Goal: Transaction & Acquisition: Obtain resource

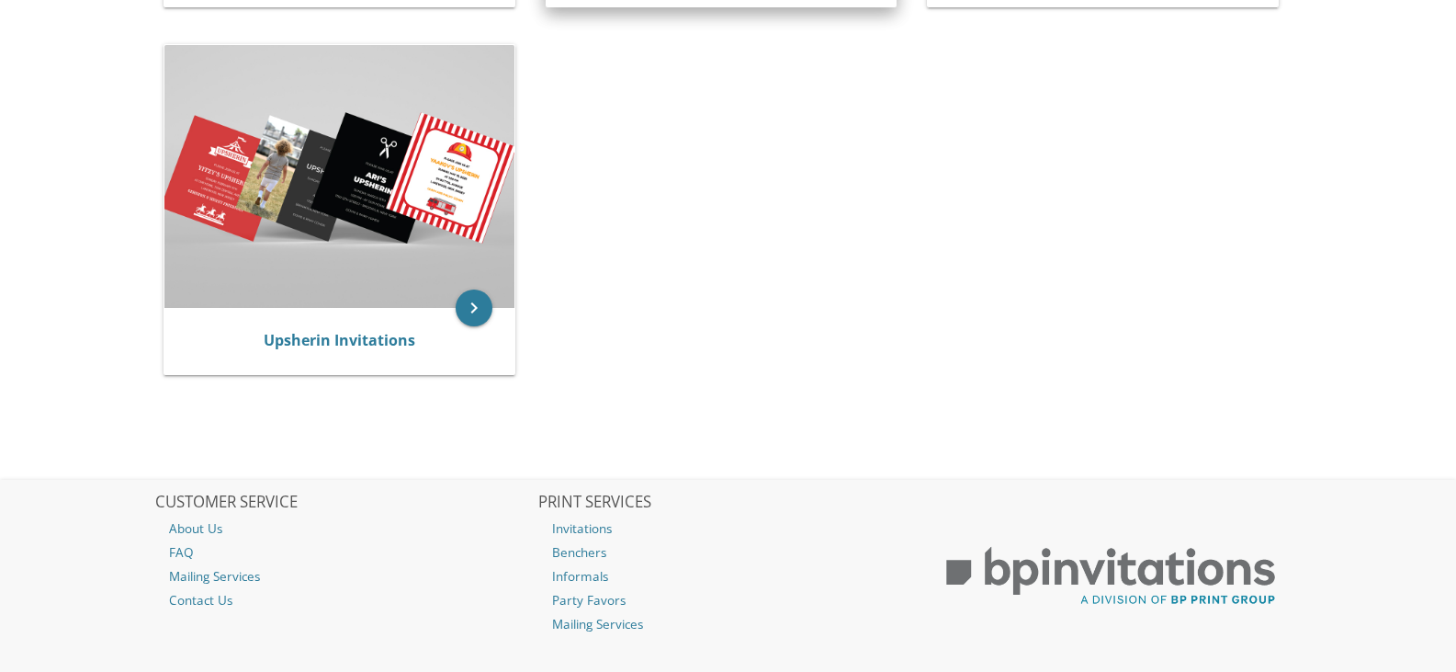
scroll to position [274, 0]
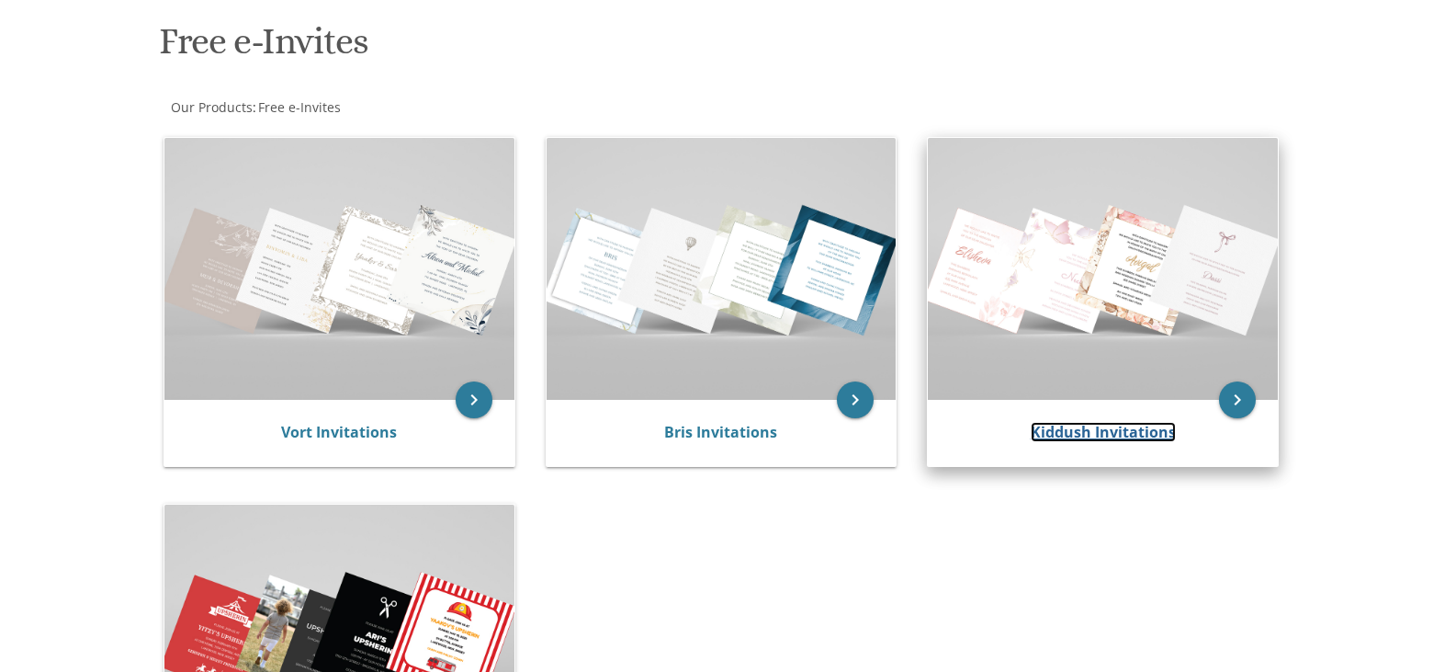
click at [1090, 424] on link "Kiddush Invitations" at bounding box center [1103, 432] width 145 height 20
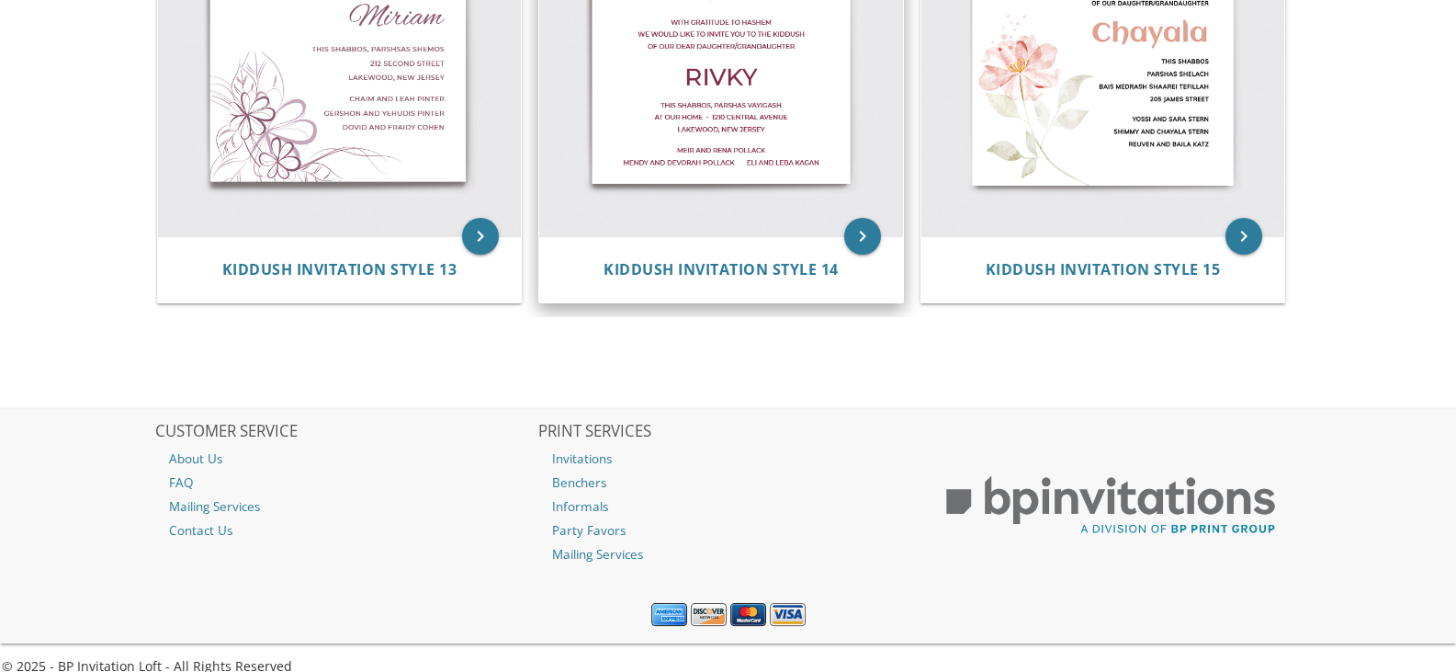
scroll to position [2361, 0]
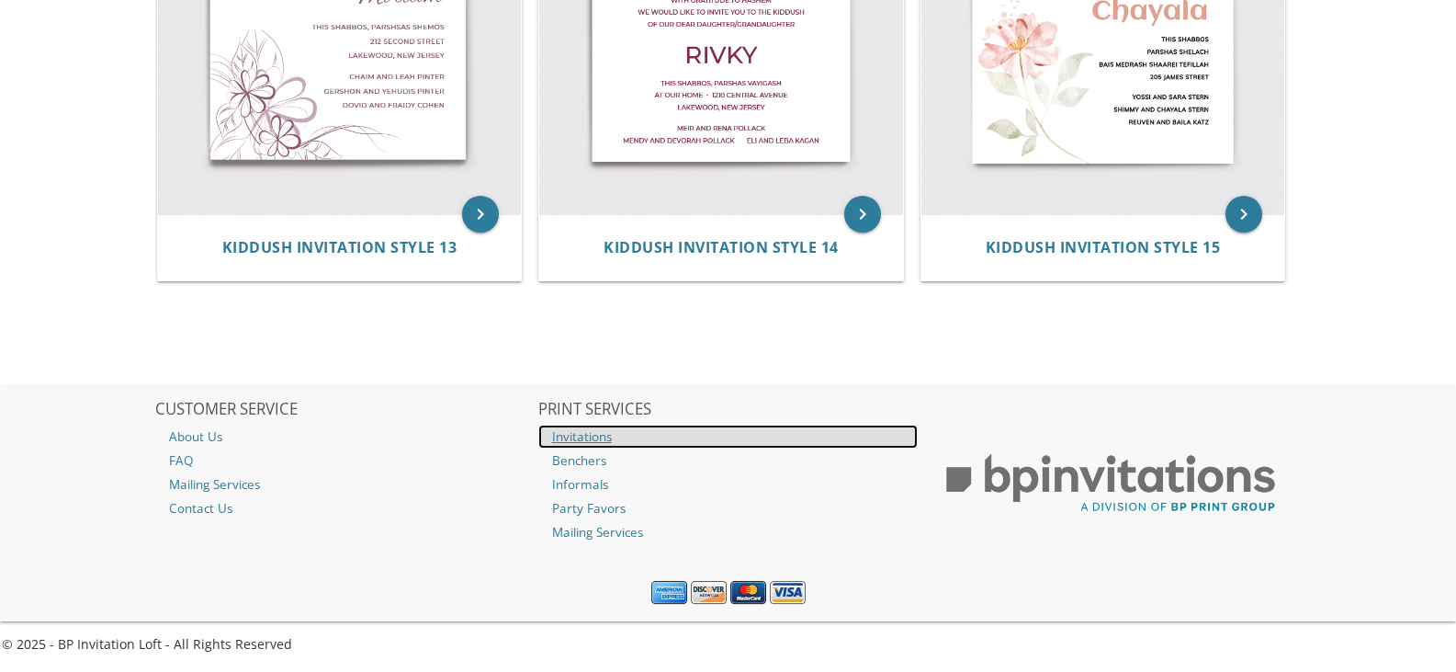
click at [575, 436] on link "Invitations" at bounding box center [728, 437] width 380 height 24
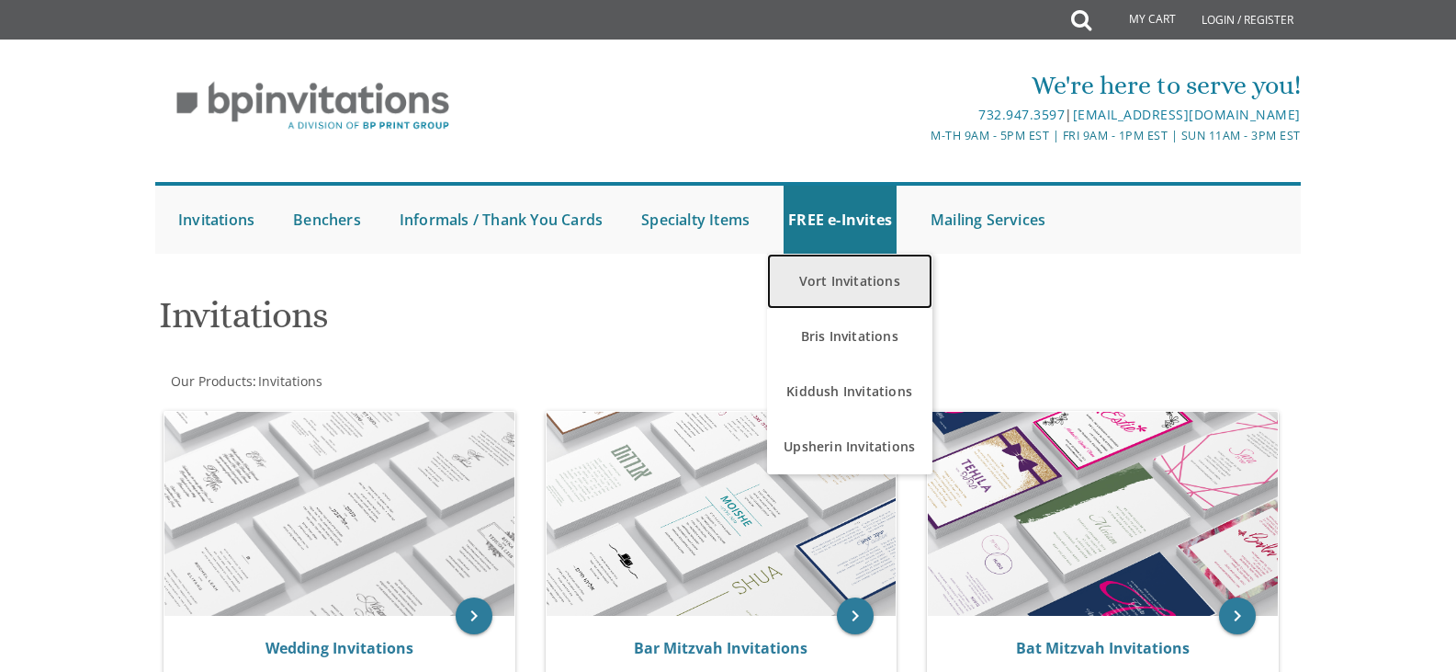
click at [824, 276] on link "Vort Invitations" at bounding box center [849, 281] width 165 height 55
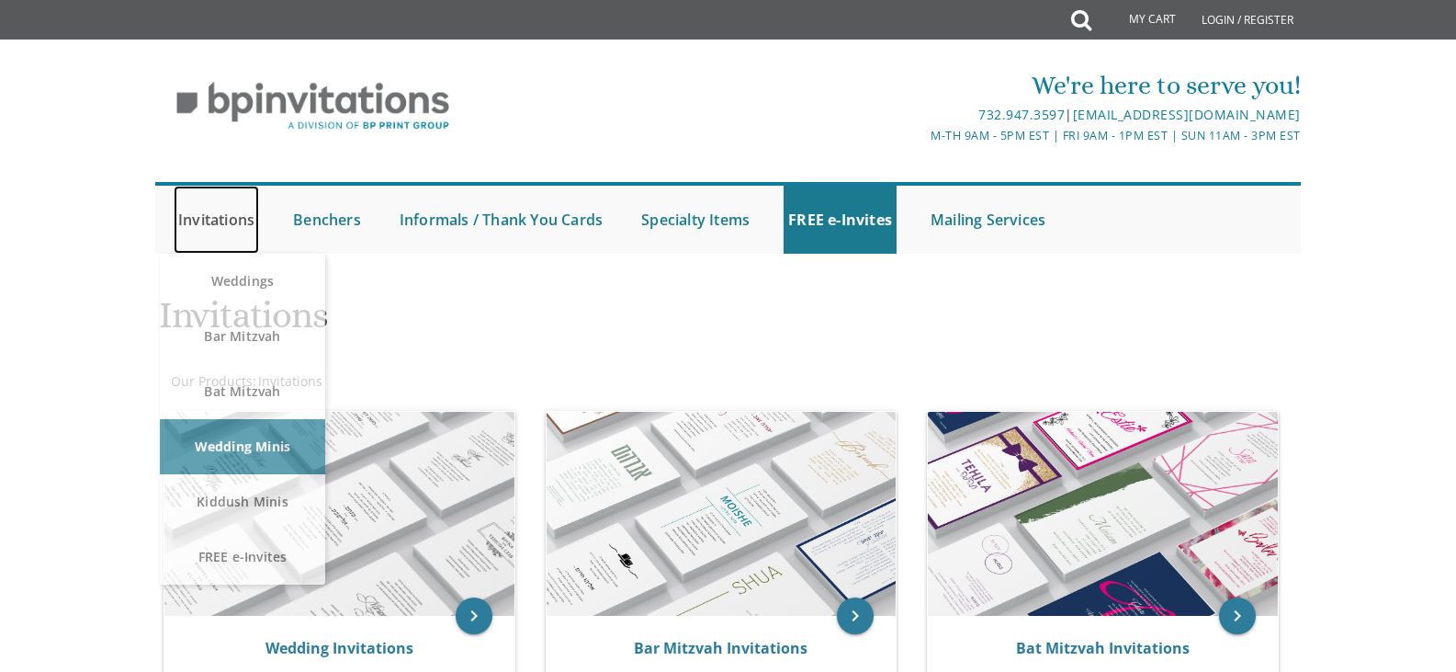
click at [206, 216] on link "Invitations" at bounding box center [216, 220] width 85 height 68
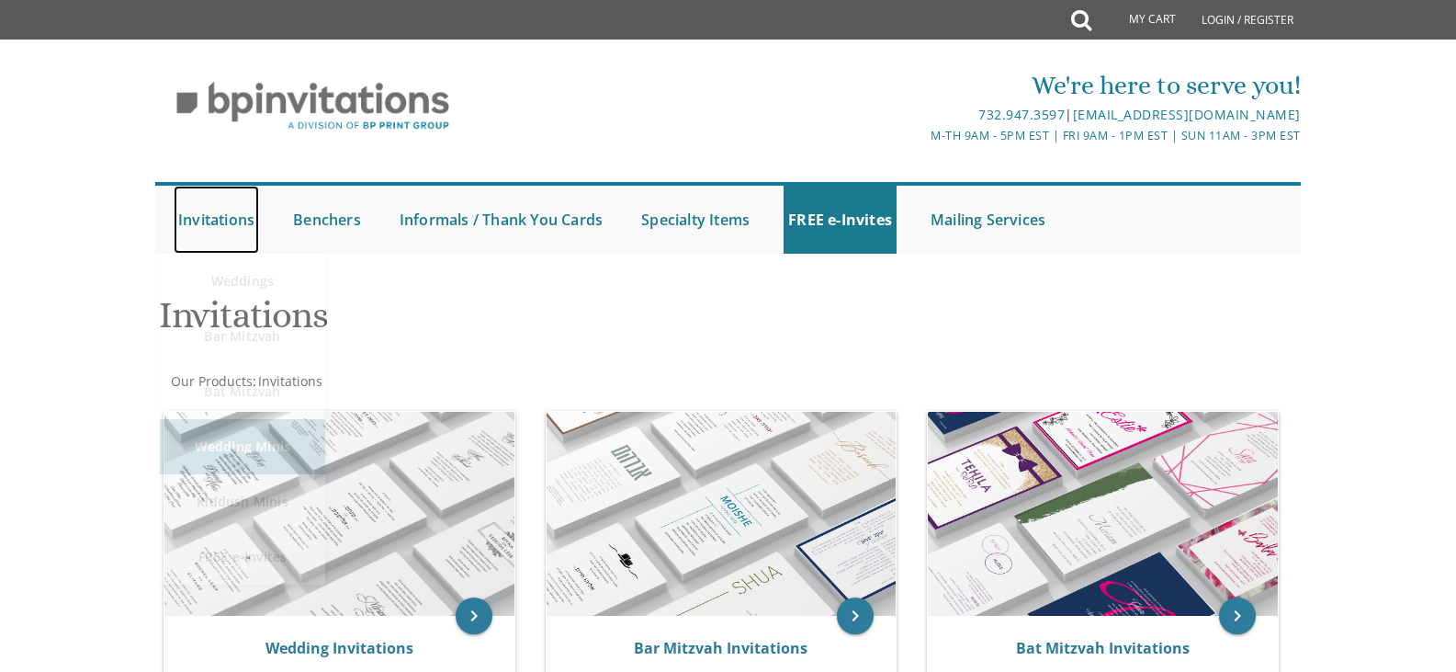
click at [213, 218] on link "Invitations" at bounding box center [216, 220] width 85 height 68
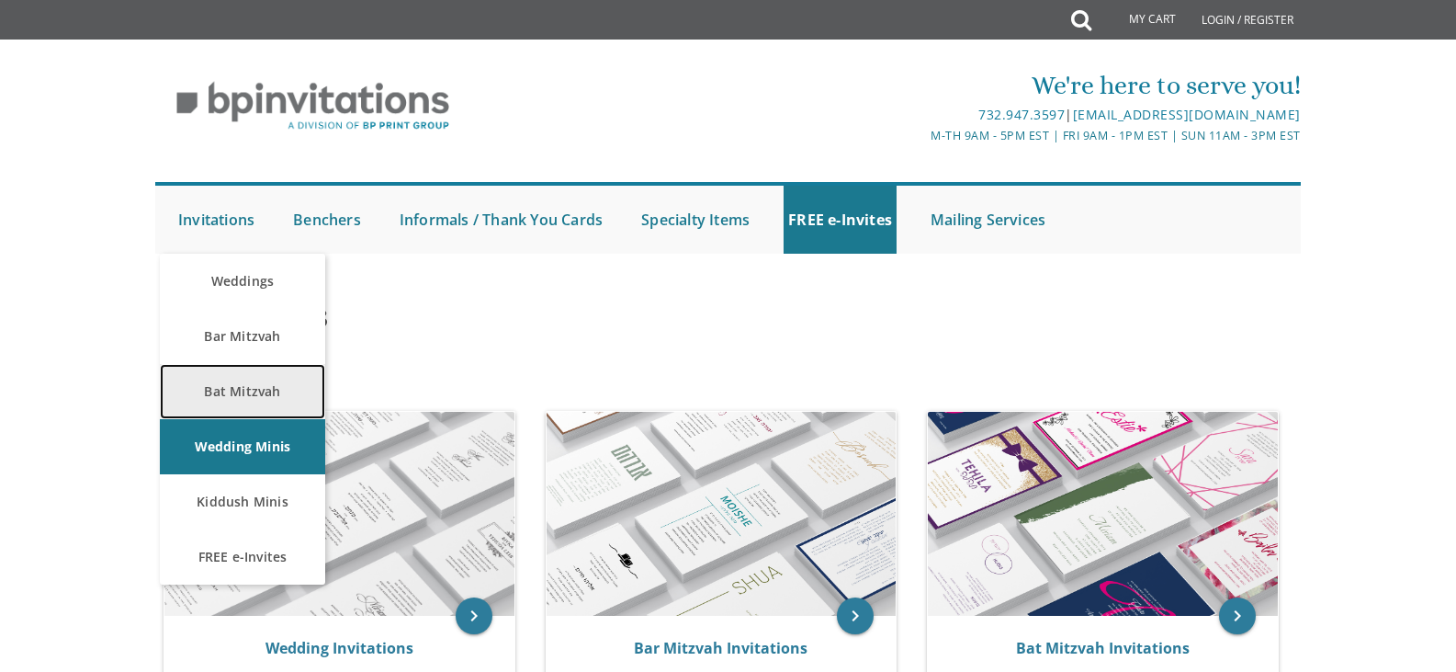
click at [227, 391] on link "Bat Mitzvah" at bounding box center [242, 391] width 165 height 55
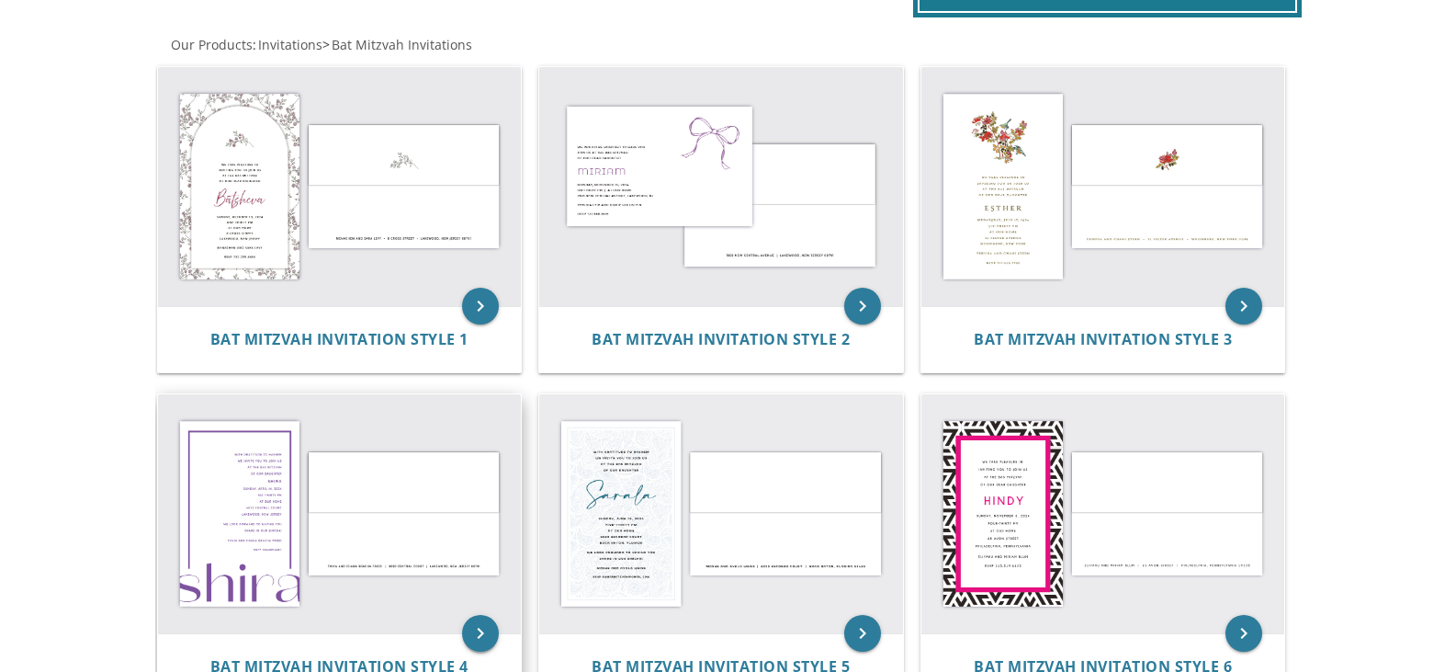
scroll to position [274, 0]
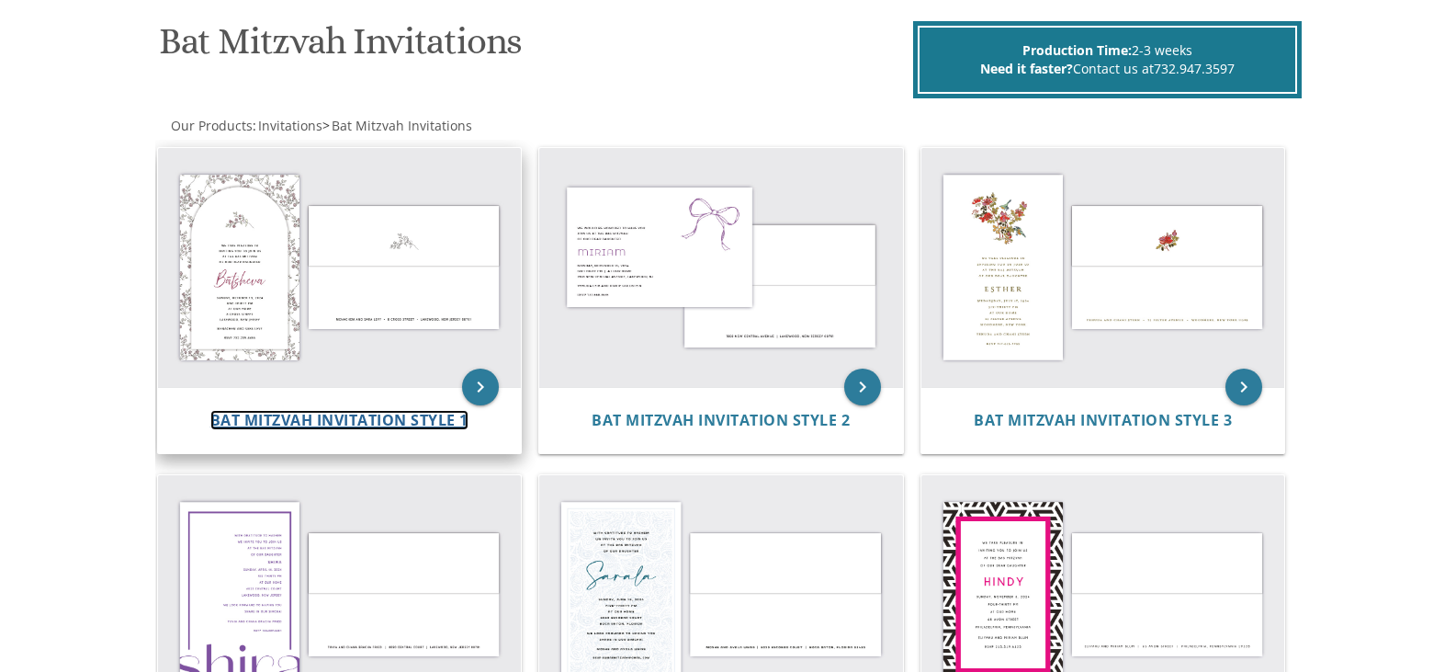
click at [329, 417] on span "Bat Mitzvah Invitation Style 1" at bounding box center [339, 420] width 258 height 20
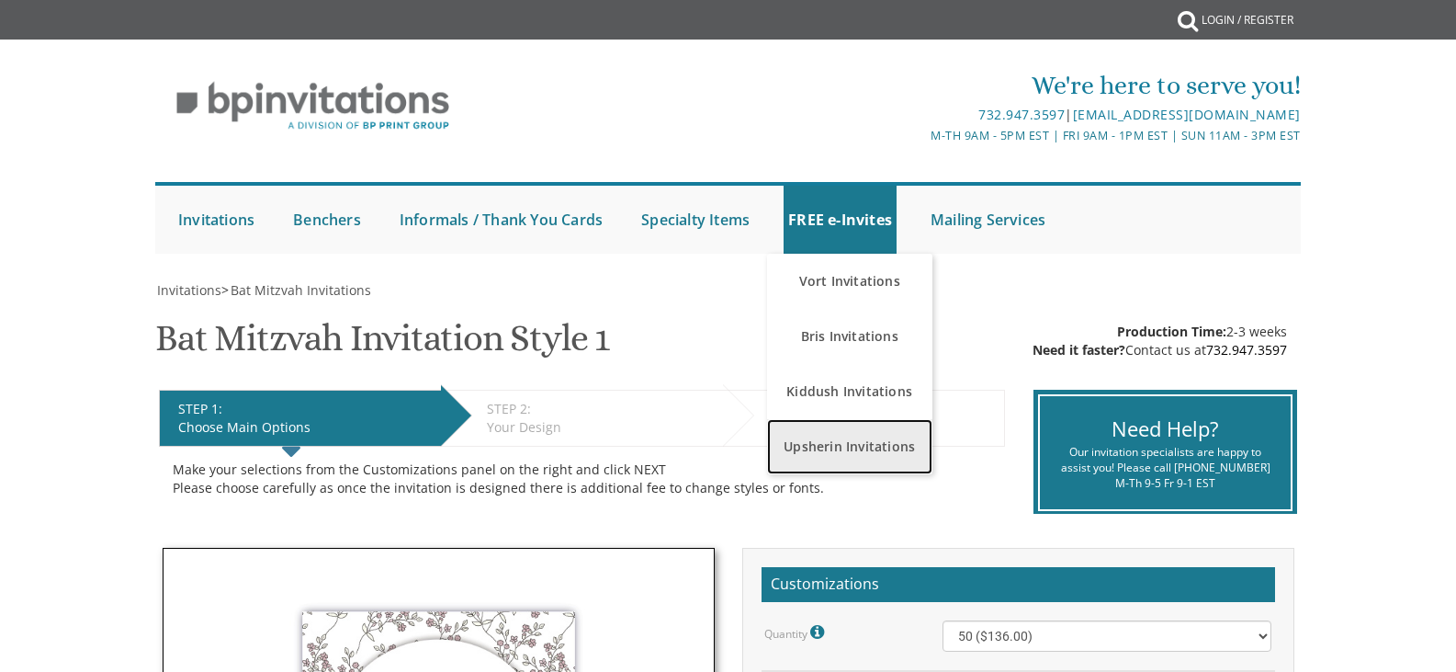
click at [851, 447] on link "Upsherin Invitations" at bounding box center [849, 446] width 165 height 55
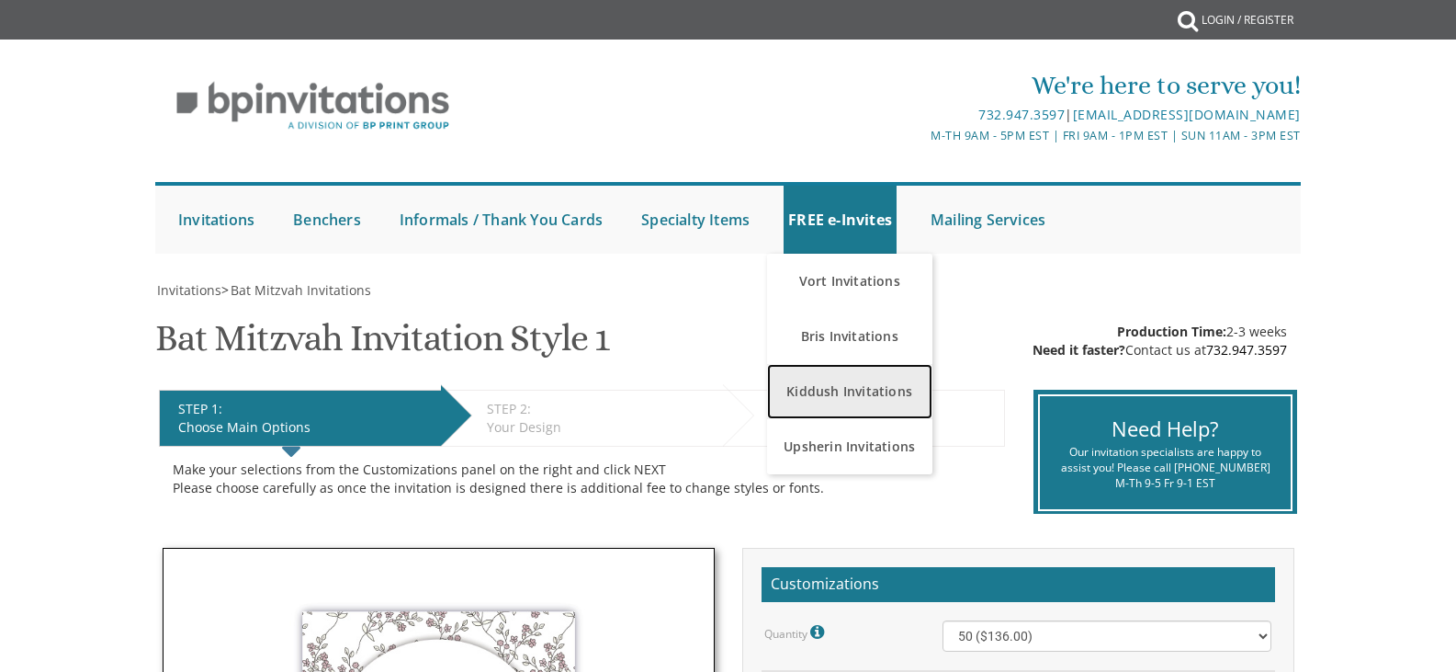
click at [835, 388] on link "Kiddush Invitations" at bounding box center [849, 391] width 165 height 55
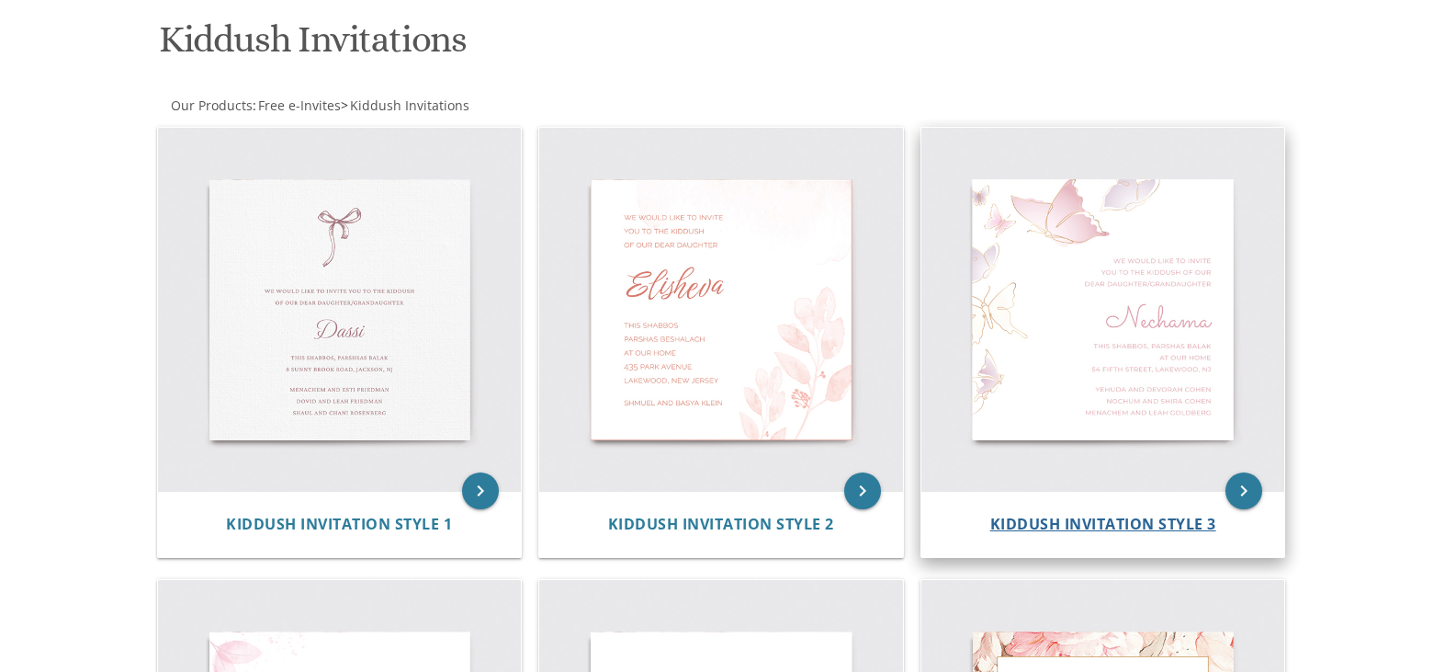
scroll to position [735, 0]
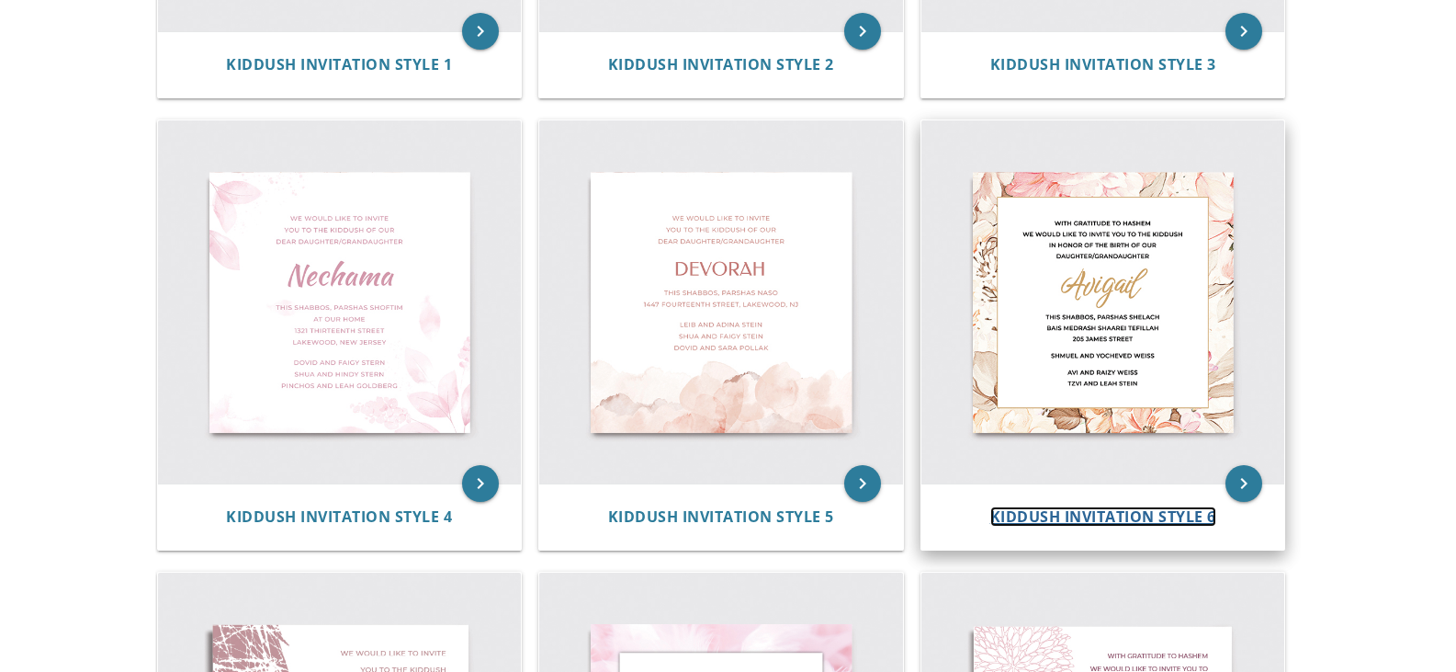
click at [1119, 513] on span "Kiddush Invitation Style 6" at bounding box center [1104, 516] width 226 height 20
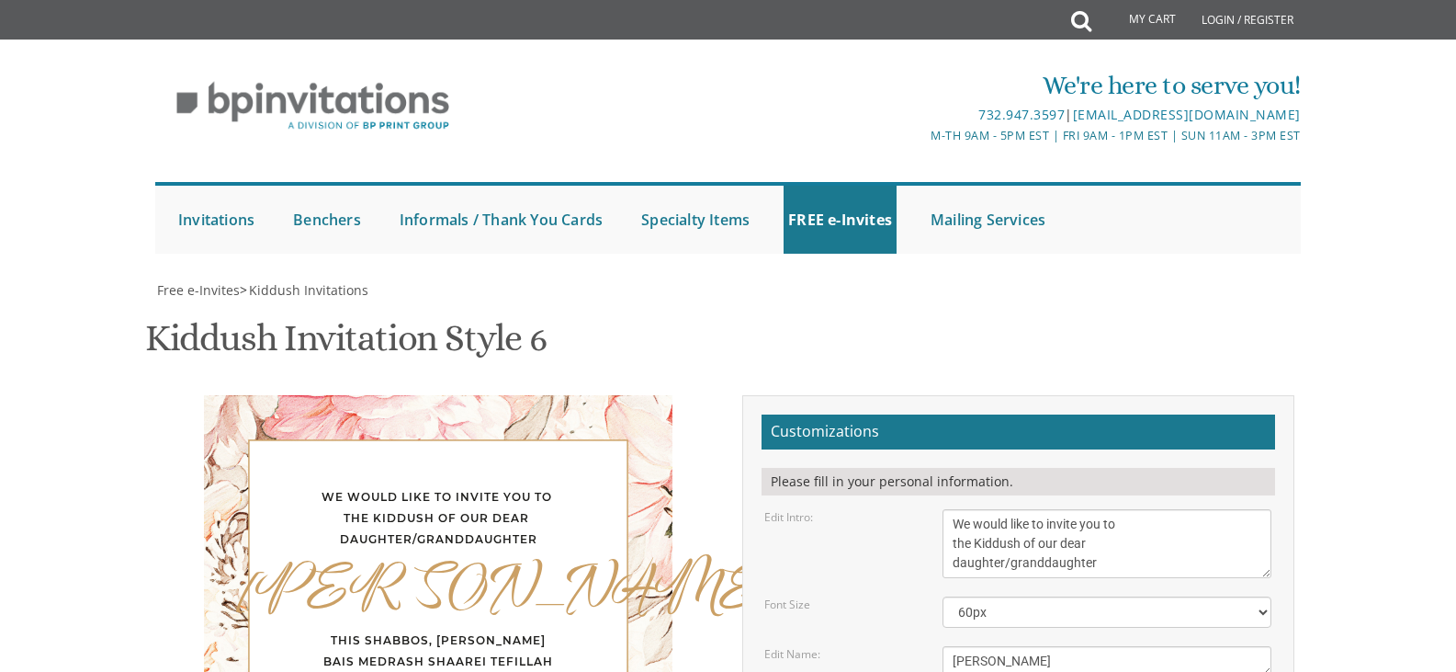
scroll to position [92, 0]
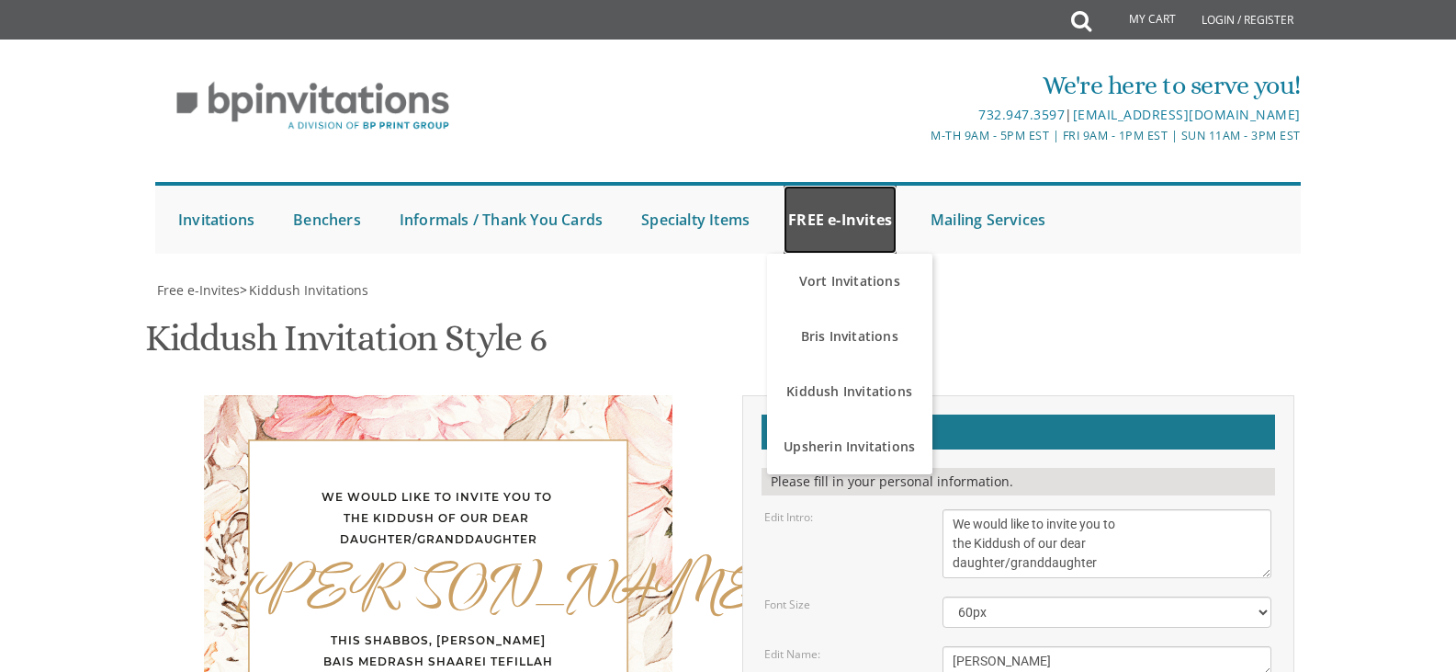
click at [853, 186] on link "FREE e-Invites" at bounding box center [840, 220] width 113 height 68
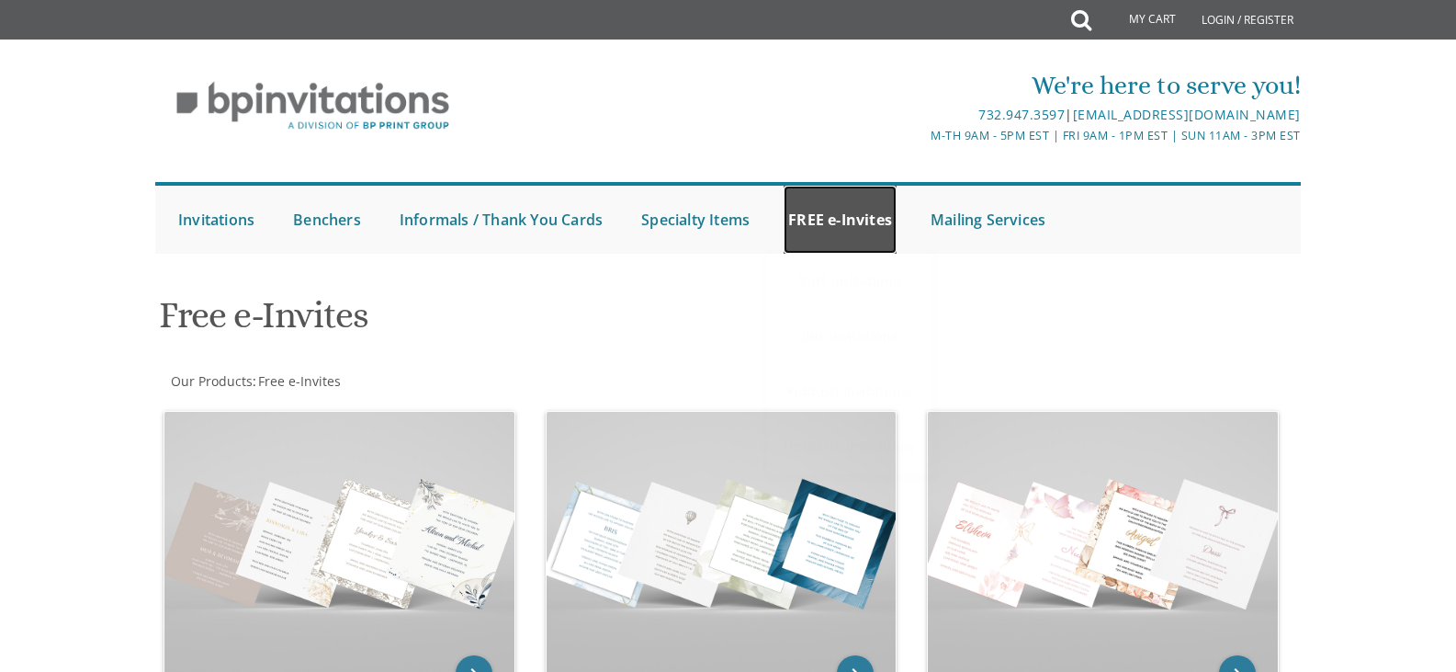
click at [849, 223] on link "FREE e-Invites" at bounding box center [840, 220] width 113 height 68
click at [844, 210] on link "FREE e-Invites" at bounding box center [840, 220] width 113 height 68
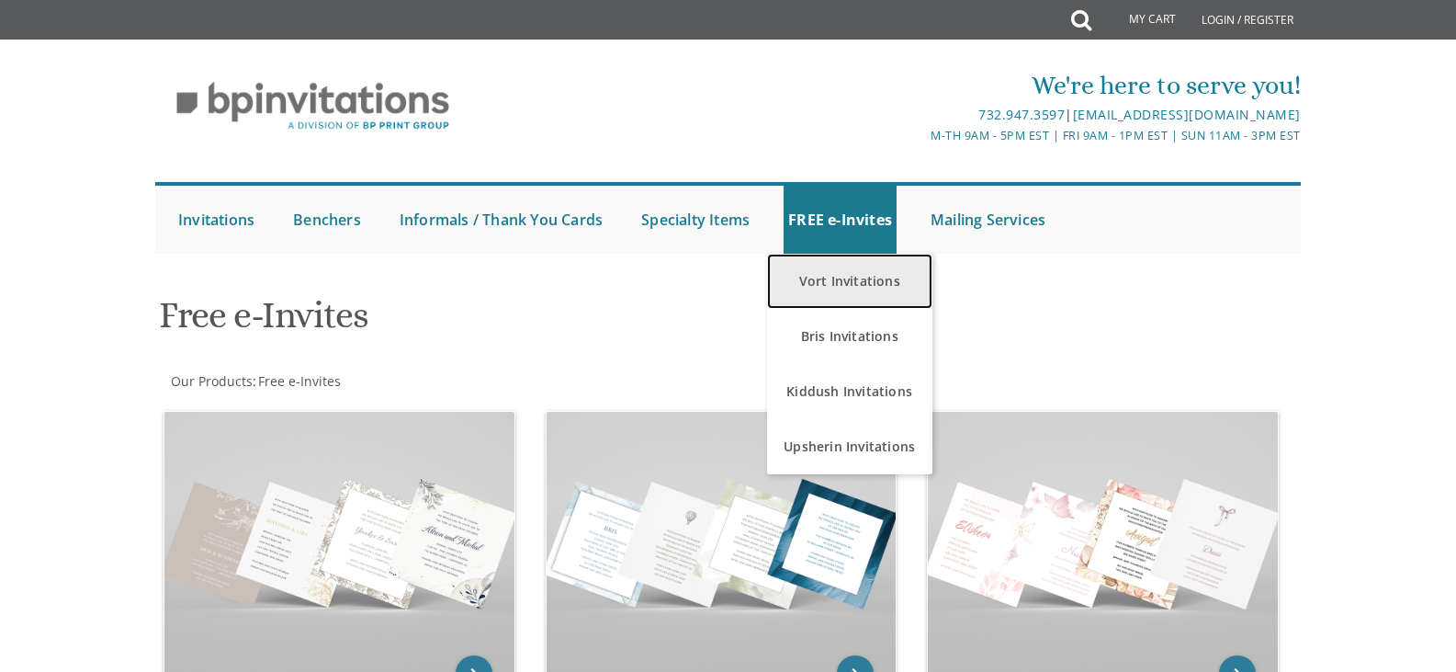
click at [849, 279] on link "Vort Invitations" at bounding box center [849, 281] width 165 height 55
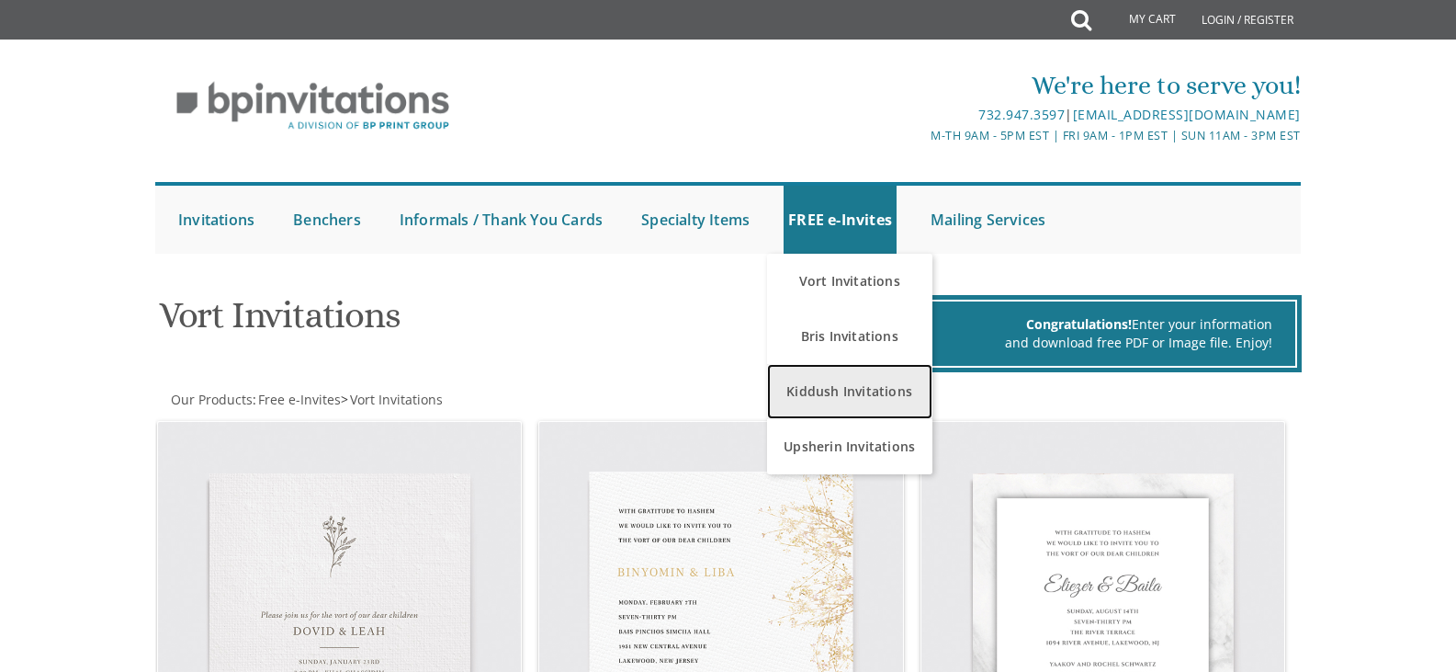
click at [834, 388] on link "Kiddush Invitations" at bounding box center [849, 391] width 165 height 55
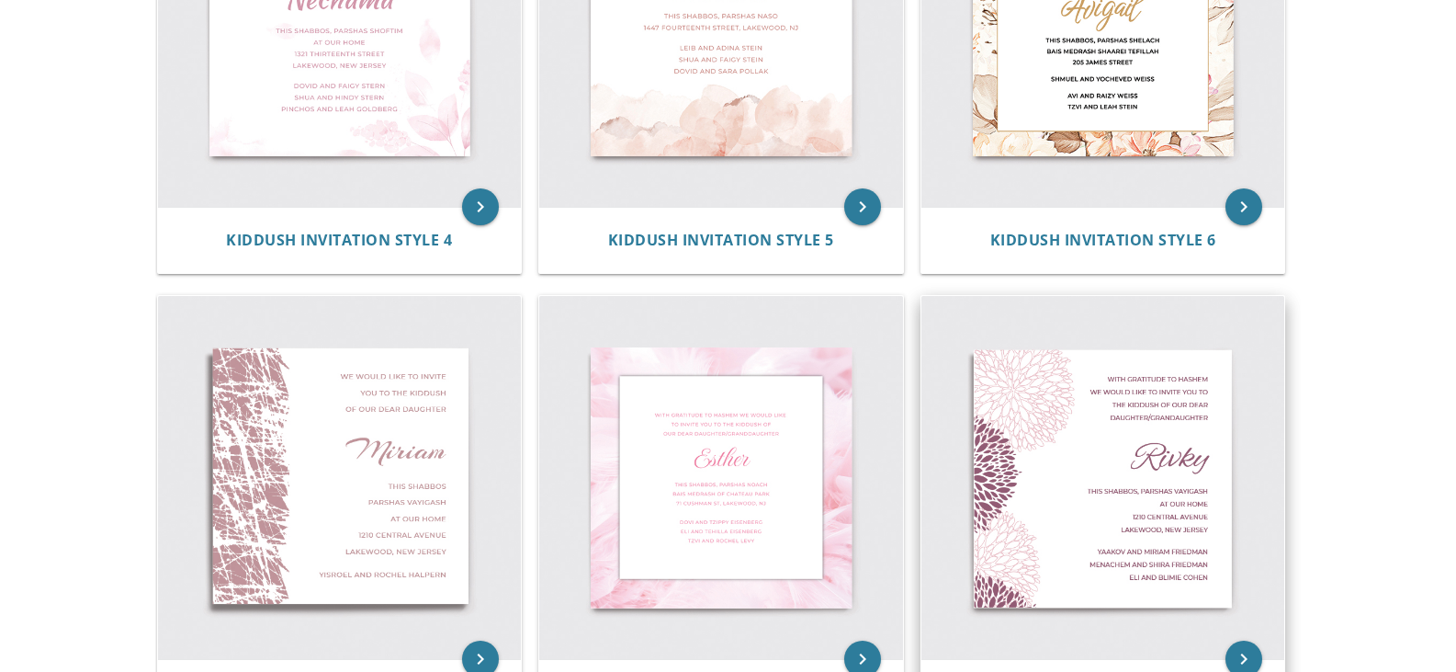
scroll to position [1011, 0]
click at [1130, 463] on img at bounding box center [1104, 479] width 364 height 364
drag, startPoint x: 723, startPoint y: 500, endPoint x: 736, endPoint y: 504, distance: 13.7
click at [723, 500] on img at bounding box center [721, 479] width 364 height 364
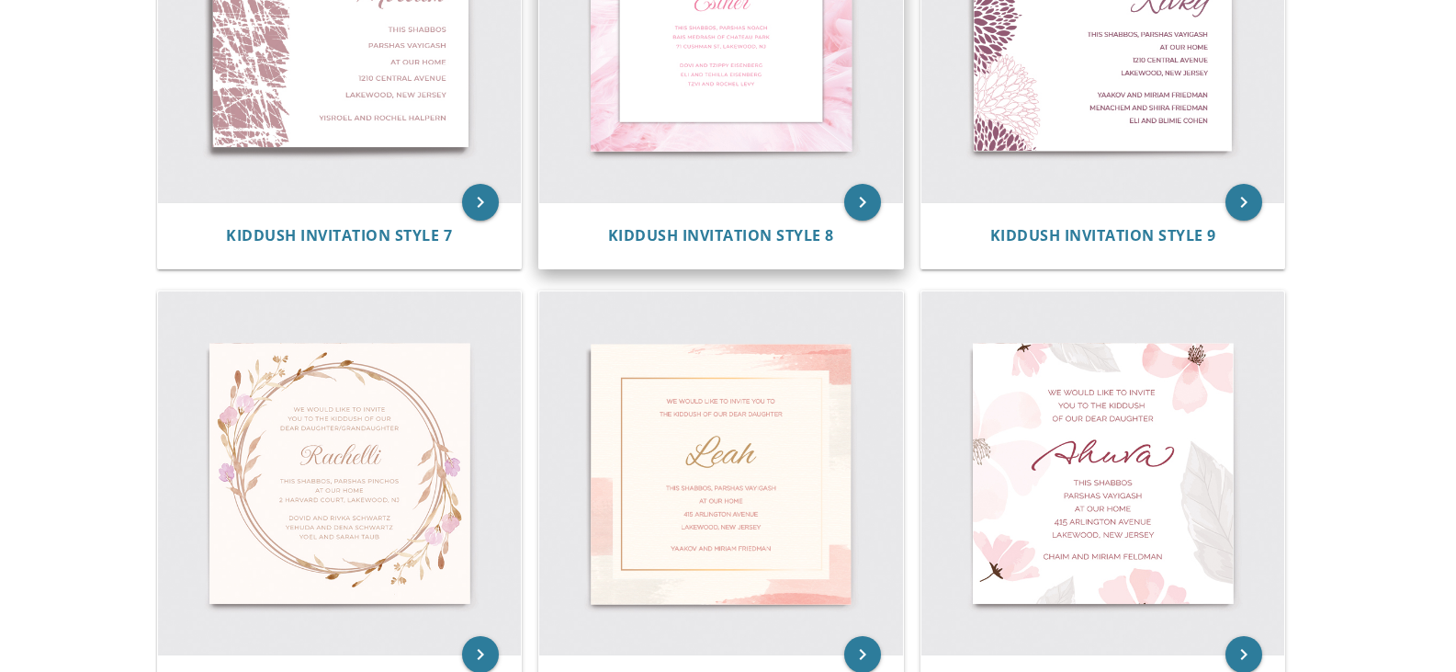
scroll to position [1470, 0]
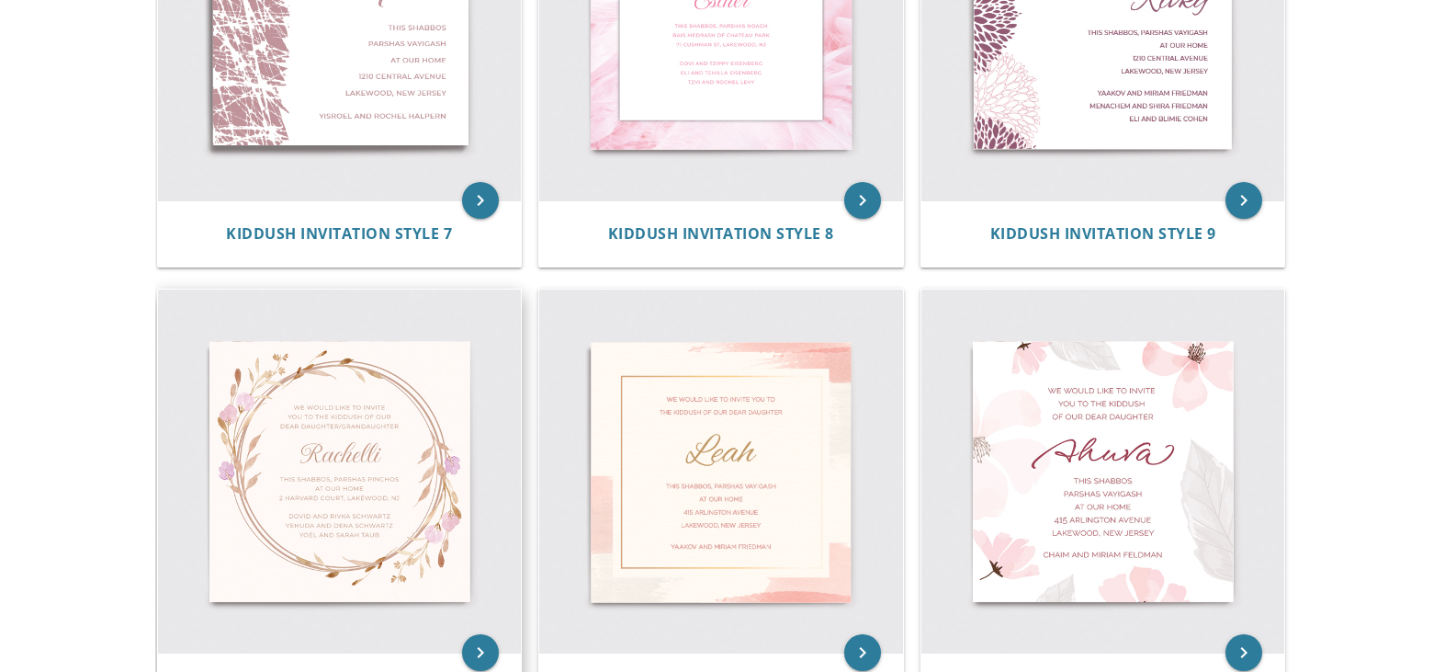
click at [380, 548] on img at bounding box center [340, 471] width 364 height 364
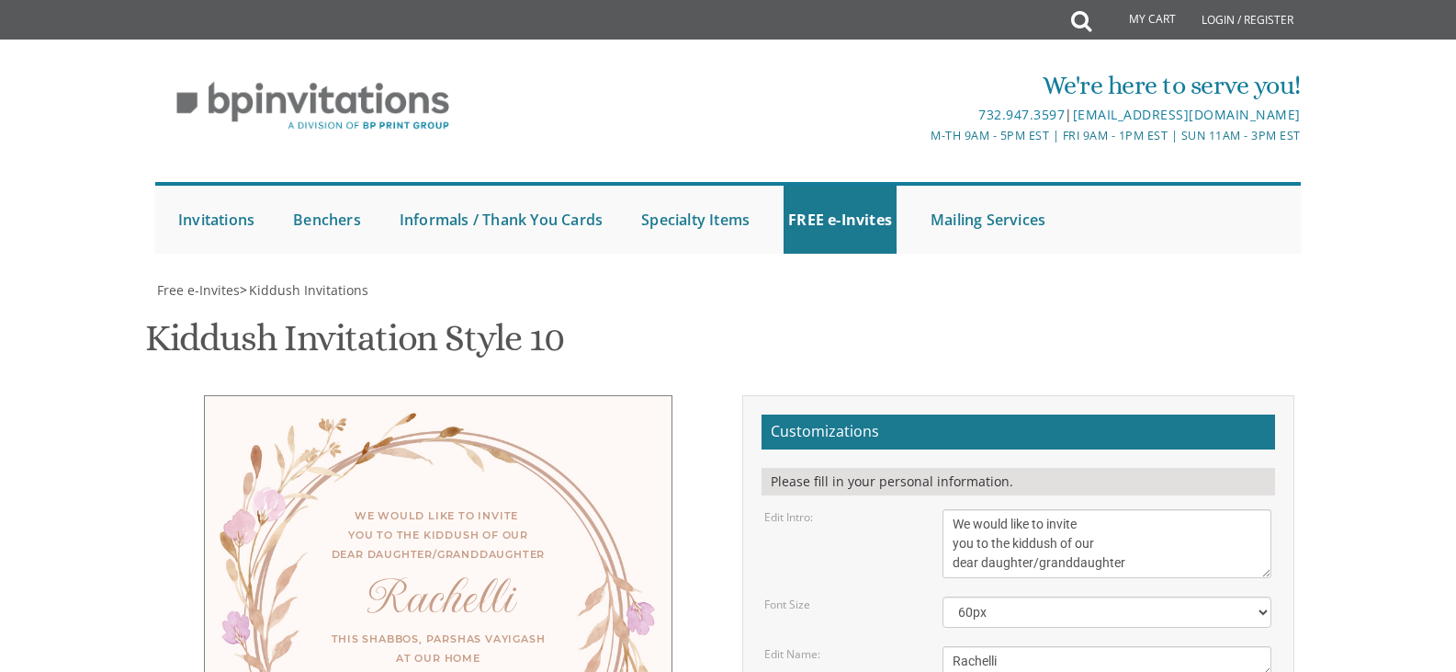
scroll to position [92, 0]
drag, startPoint x: 1183, startPoint y: 0, endPoint x: 1383, endPoint y: 75, distance: 214.0
click at [1373, 106] on div "We're here to serve you! 732.947.3597 | [EMAIL_ADDRESS][DOMAIN_NAME] M-Th 9am -…" at bounding box center [728, 156] width 1456 height 214
drag, startPoint x: 1293, startPoint y: 0, endPoint x: 561, endPoint y: 246, distance: 772.7
click at [561, 318] on h1 "Kiddush Invitation Style 10 SKU: kiddush10" at bounding box center [354, 345] width 419 height 54
